Goal: Task Accomplishment & Management: Use online tool/utility

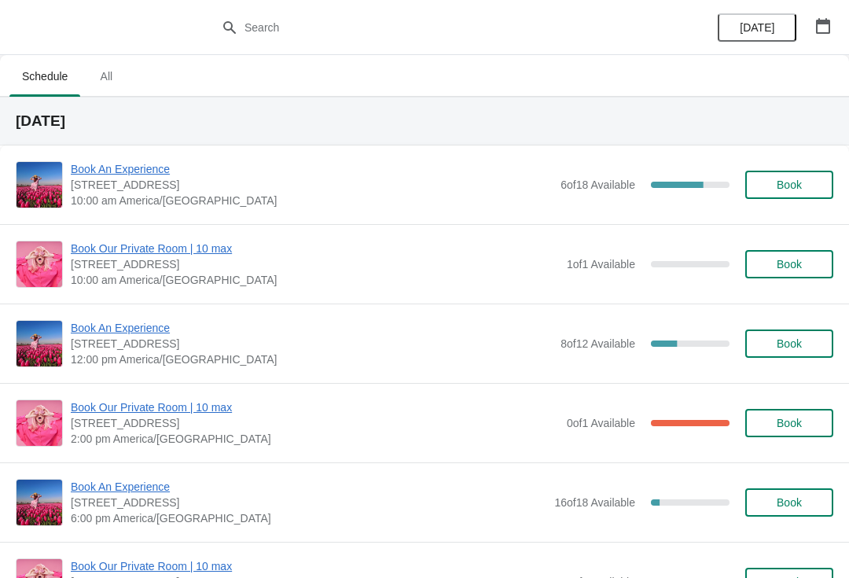
click at [210, 406] on span "Book Our Private Room | 10 max" at bounding box center [315, 407] width 488 height 16
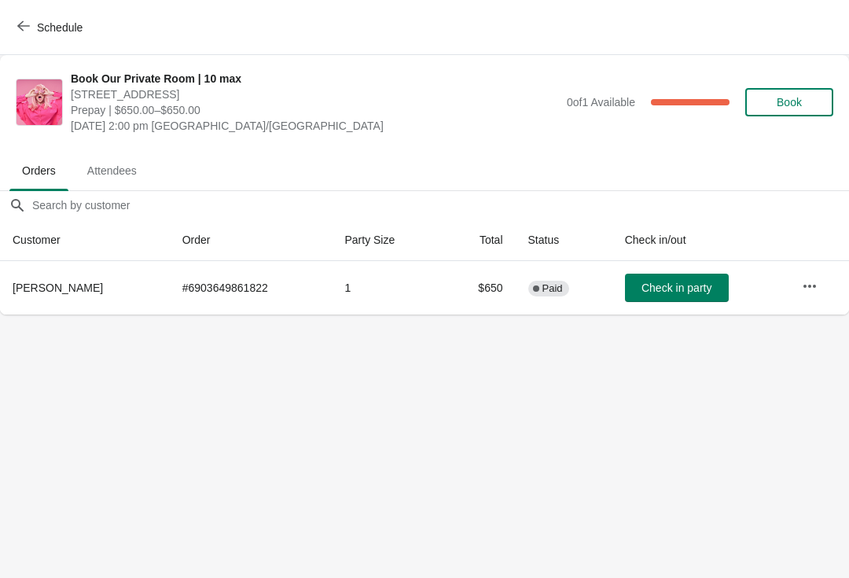
click at [71, 36] on button "Schedule" at bounding box center [51, 27] width 87 height 28
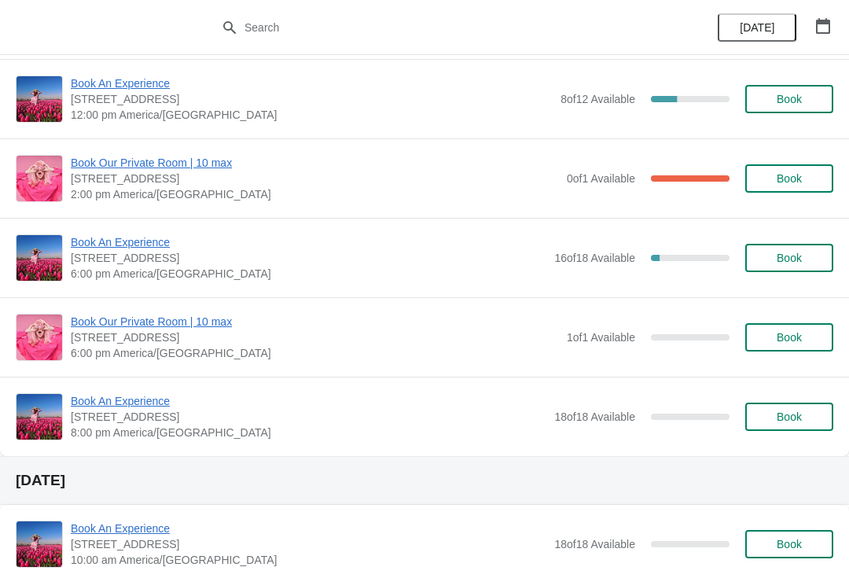
scroll to position [248, 0]
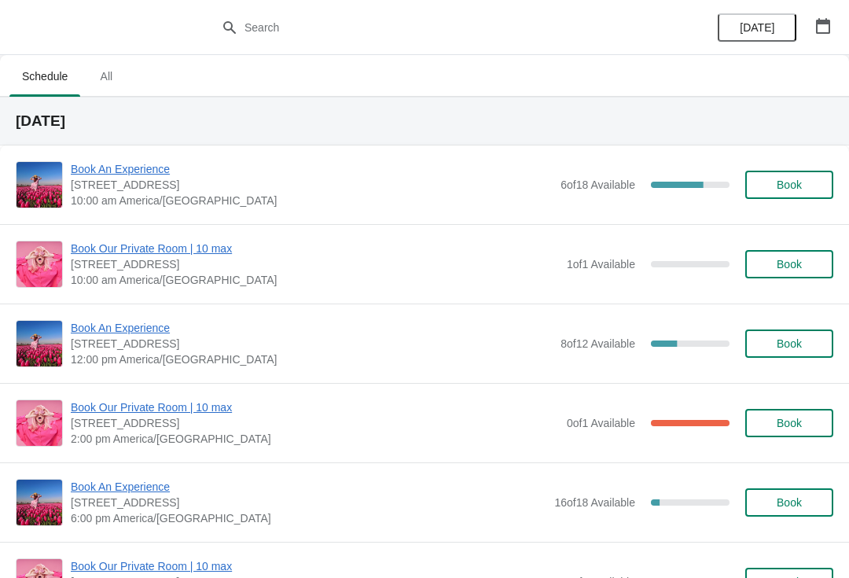
click at [90, 174] on span "Book An Experience" at bounding box center [312, 169] width 482 height 16
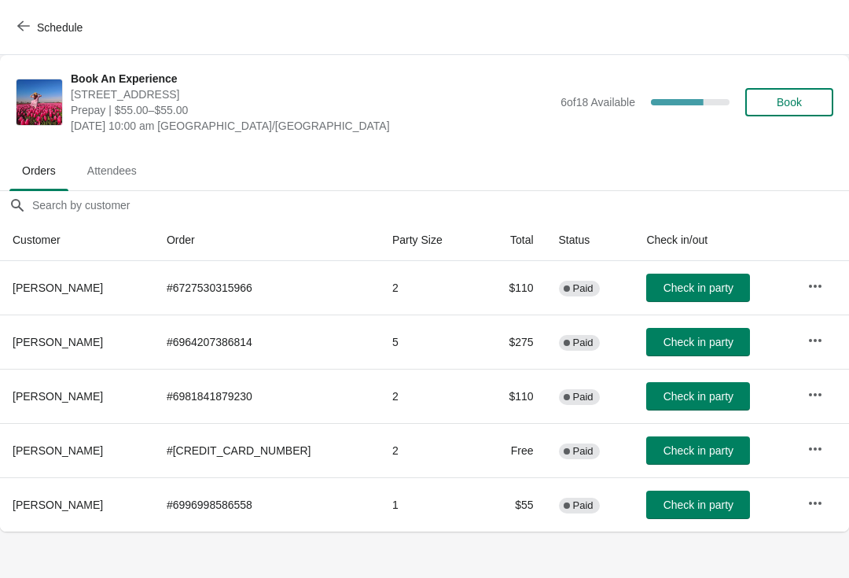
click at [400, 573] on body "Schedule Book An Experience [STREET_ADDRESS] Prepay | $55.00–$55.00 [DATE] 10:0…" at bounding box center [424, 289] width 849 height 578
click at [663, 344] on span "Check in party" at bounding box center [698, 342] width 70 height 13
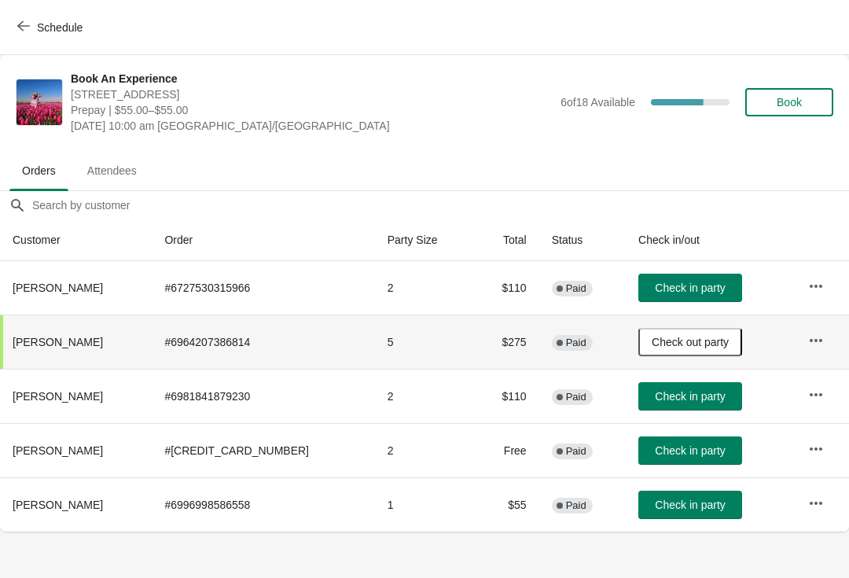
click at [661, 499] on span "Check in party" at bounding box center [690, 504] width 70 height 13
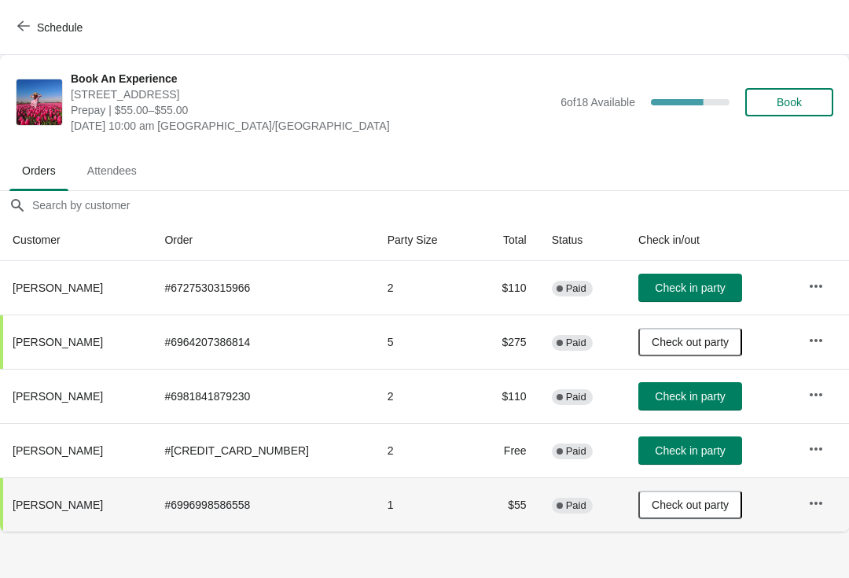
click at [667, 392] on span "Check in party" at bounding box center [690, 396] width 70 height 13
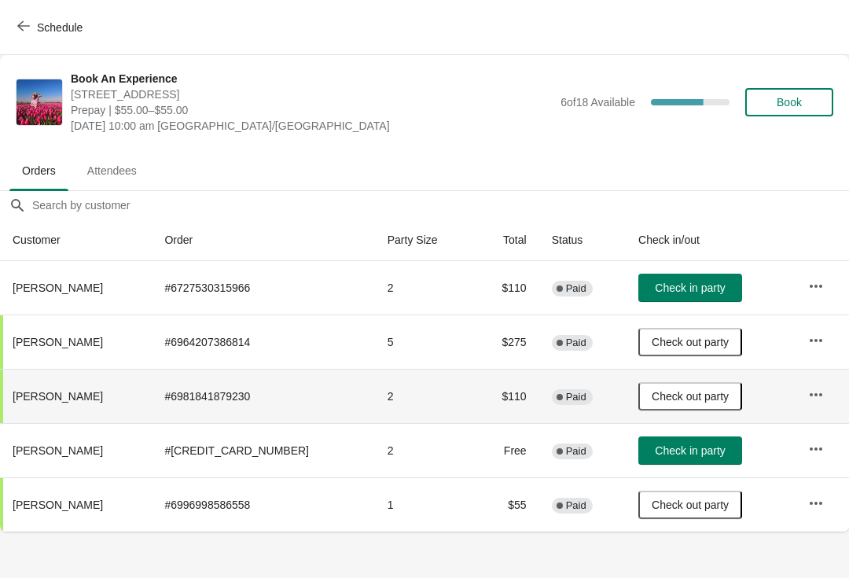
click at [713, 372] on td "Check out party" at bounding box center [711, 396] width 170 height 54
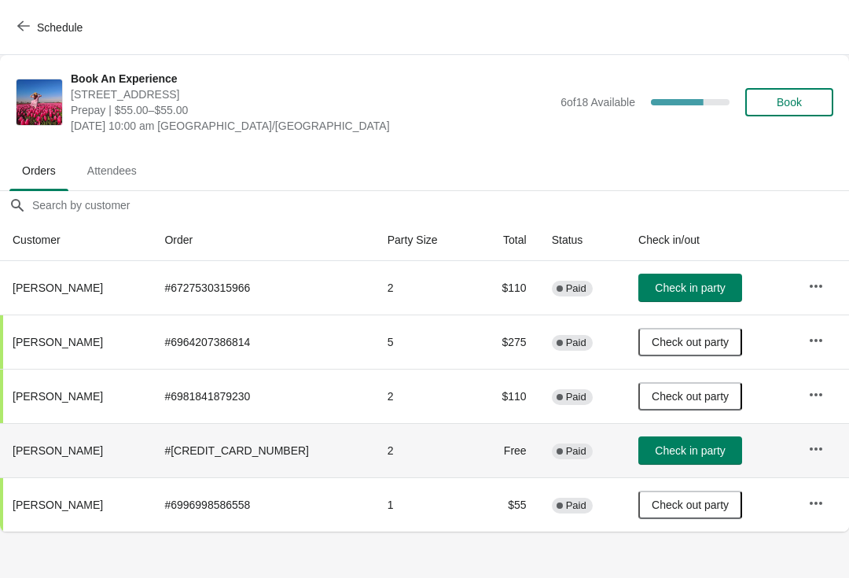
click at [0, 463] on th "Ana Carbajal" at bounding box center [76, 450] width 152 height 54
click at [696, 433] on td "Check in party" at bounding box center [711, 450] width 170 height 54
click at [699, 449] on span "Check in party" at bounding box center [690, 450] width 70 height 13
